Goal: Task Accomplishment & Management: Use online tool/utility

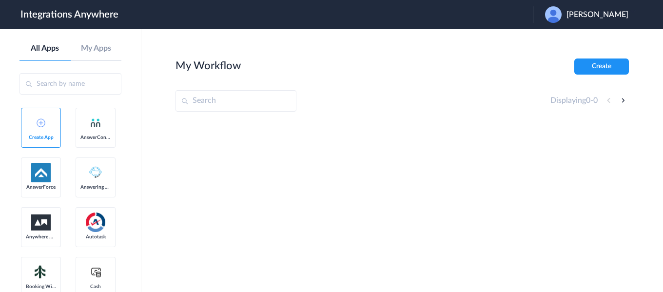
click at [599, 12] on span "[PERSON_NAME]" at bounding box center [597, 14] width 62 height 9
click at [561, 42] on link "Logout" at bounding box center [550, 39] width 20 height 7
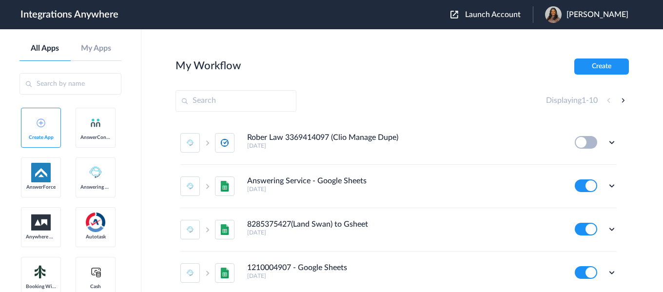
click at [500, 14] on span "Launch Account" at bounding box center [493, 15] width 56 height 8
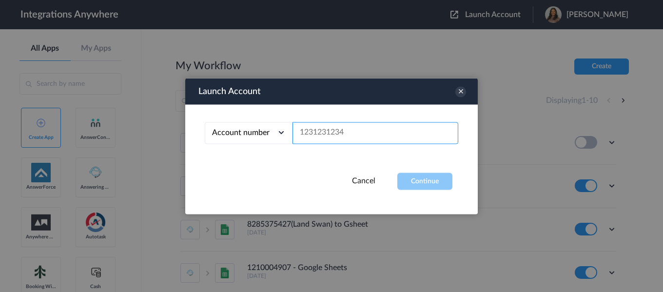
paste input "8282036132"
type input "8282036132"
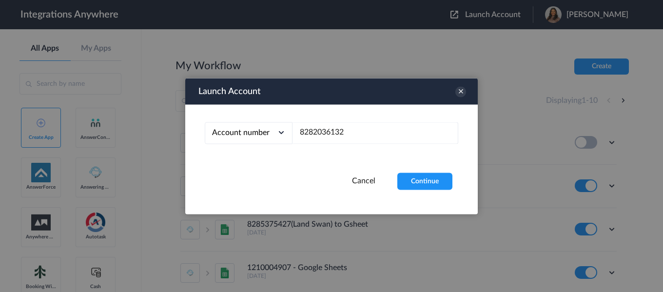
click at [411, 178] on button "Continue" at bounding box center [424, 181] width 55 height 17
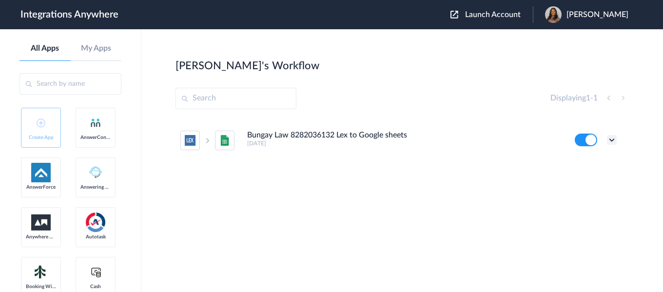
click at [609, 140] on icon at bounding box center [612, 140] width 10 height 10
click at [583, 162] on li "Edit" at bounding box center [584, 163] width 63 height 18
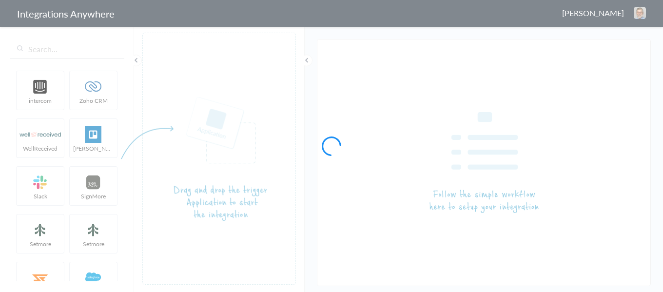
type input "Bungay Law 8282036132 Lex to Google sheets"
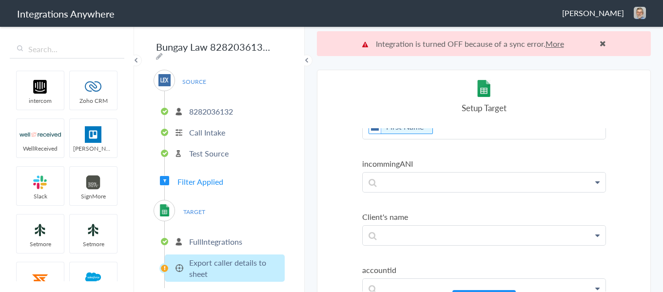
scroll to position [97, 0]
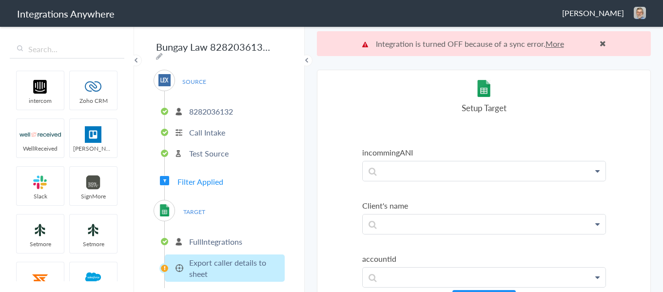
drag, startPoint x: 218, startPoint y: 234, endPoint x: 266, endPoint y: 236, distance: 47.8
click at [218, 236] on p "FullIntegrations" at bounding box center [215, 241] width 53 height 11
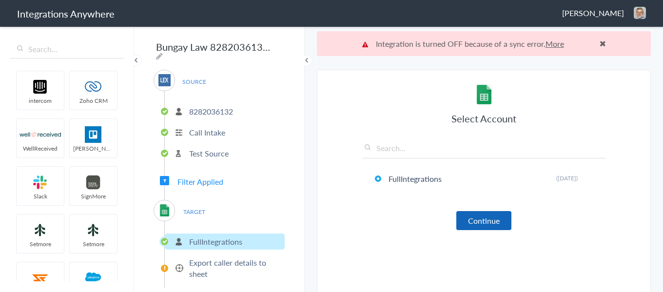
click at [471, 218] on button "Continue" at bounding box center [483, 220] width 55 height 19
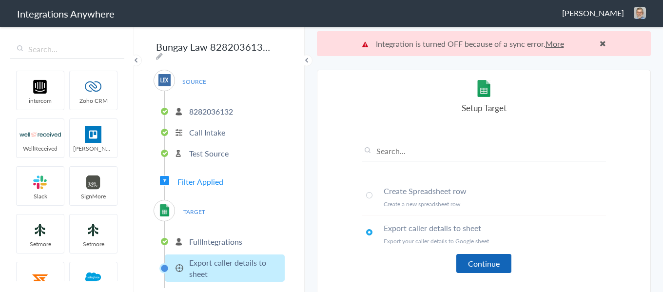
click at [475, 265] on button "Continue" at bounding box center [483, 263] width 55 height 19
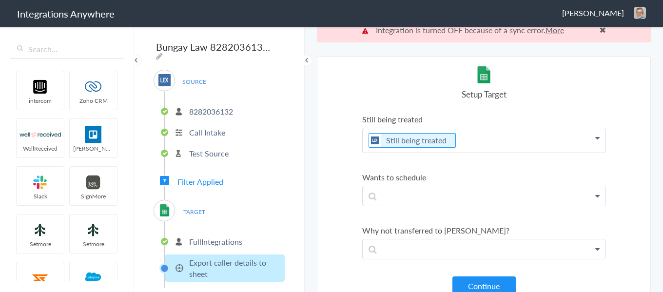
scroll to position [25, 0]
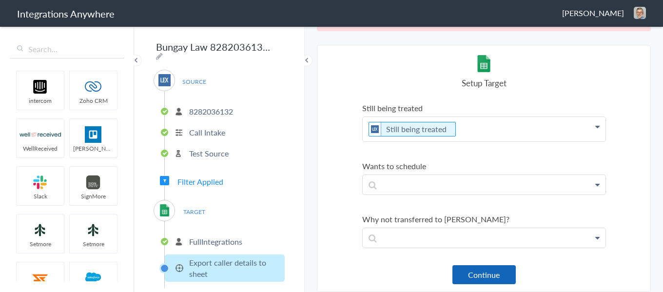
click at [468, 275] on button "Continue" at bounding box center [483, 274] width 63 height 19
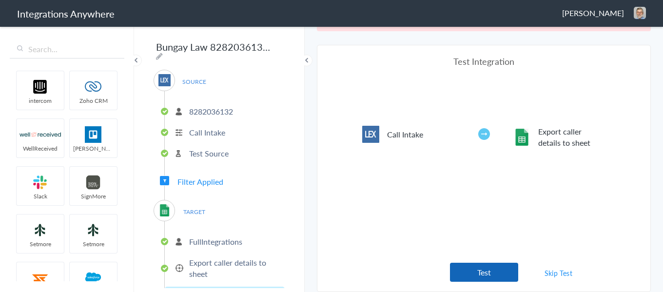
click at [495, 272] on button "Test" at bounding box center [484, 272] width 68 height 19
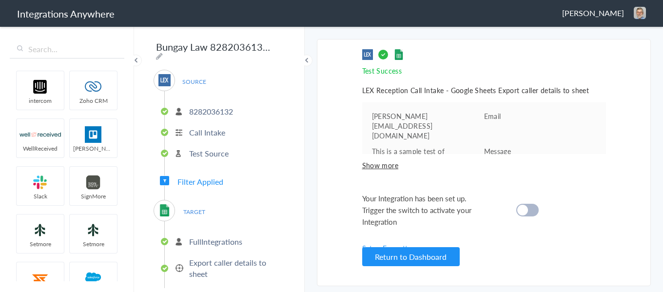
scroll to position [0, 0]
click at [434, 252] on button "Return to Dashboard" at bounding box center [410, 256] width 97 height 19
